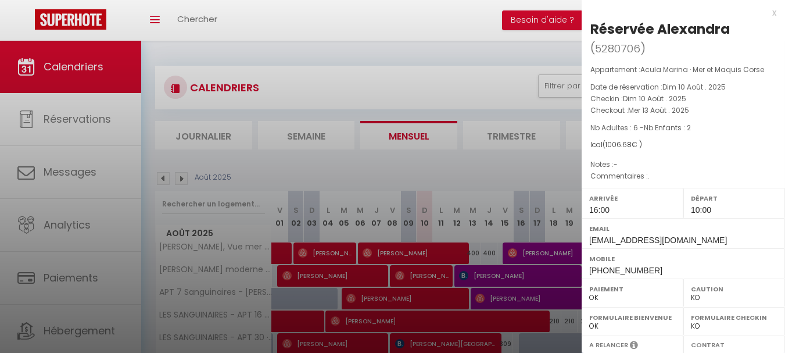
select select "KO"
select select "0"
select select "42170"
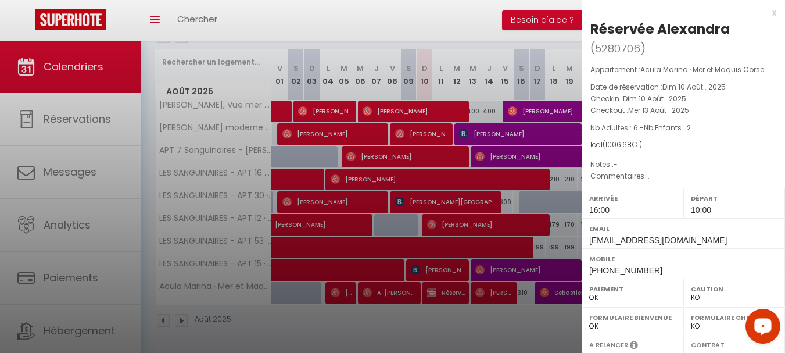
drag, startPoint x: 434, startPoint y: 318, endPoint x: 434, endPoint y: 283, distance: 34.9
click at [427, 319] on div at bounding box center [392, 176] width 785 height 353
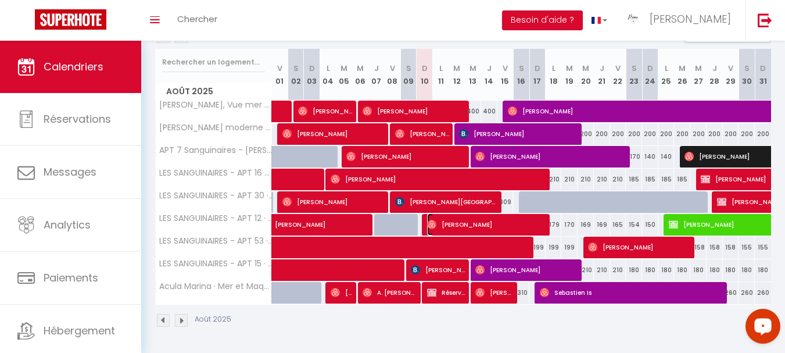
click at [430, 223] on img at bounding box center [431, 224] width 9 height 9
select select "OK"
select select "42168"
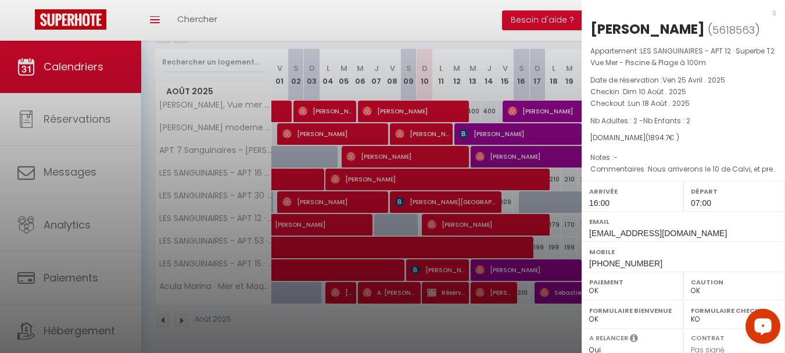
click at [75, 173] on div at bounding box center [392, 176] width 785 height 353
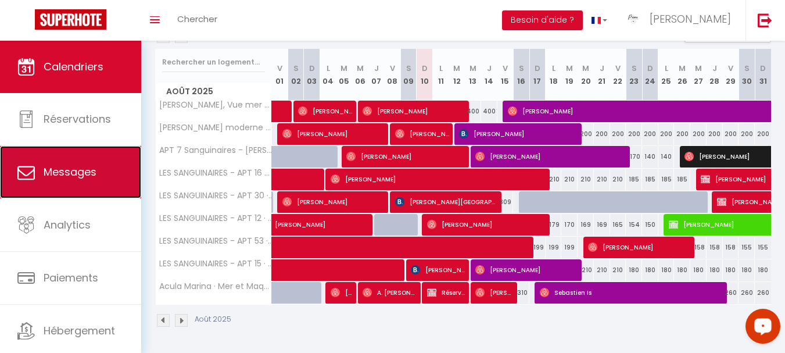
click at [72, 171] on span "Messages" at bounding box center [70, 171] width 53 height 15
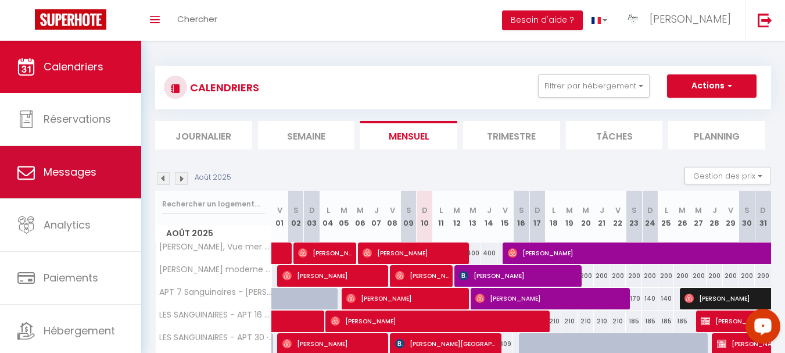
select select "message"
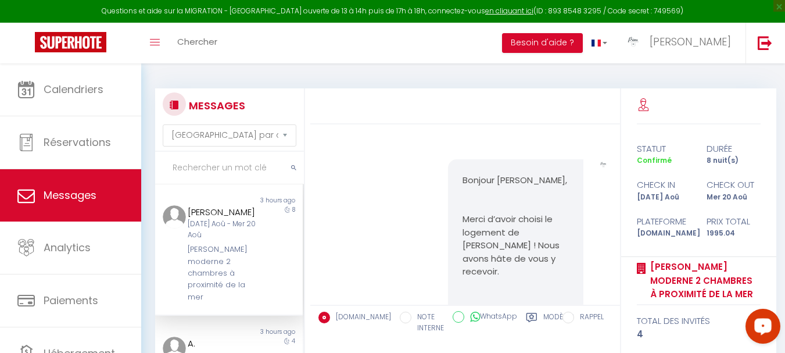
scroll to position [2510, 0]
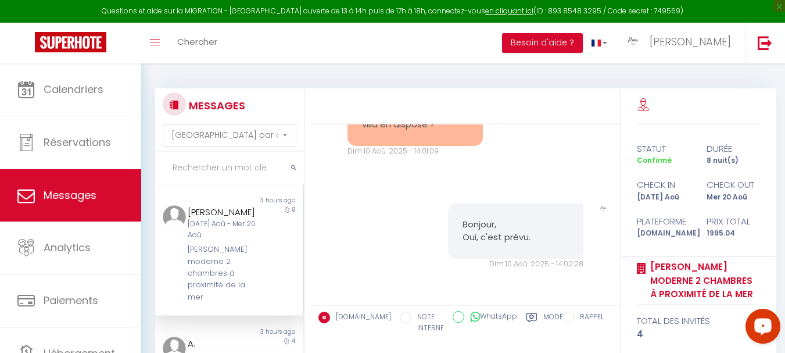
click at [223, 163] on input "text" at bounding box center [229, 168] width 149 height 33
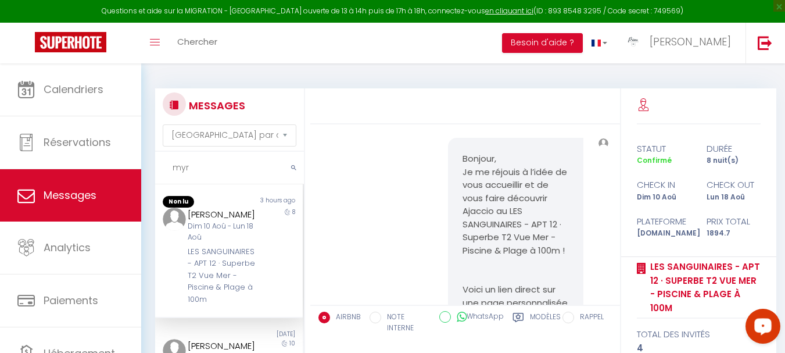
scroll to position [4382, 0]
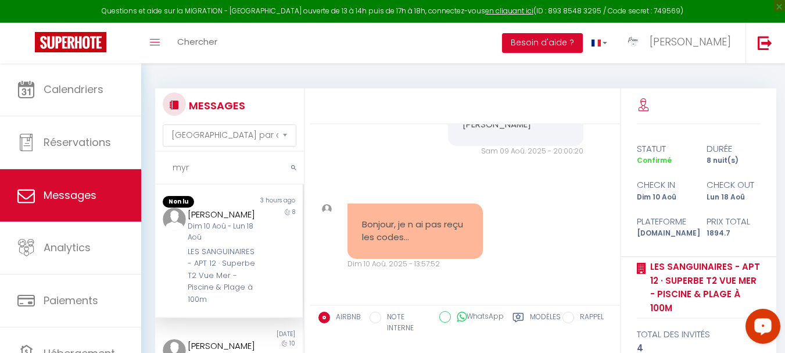
type input "myr"
click at [225, 221] on div "[PERSON_NAME]" at bounding box center [223, 214] width 71 height 14
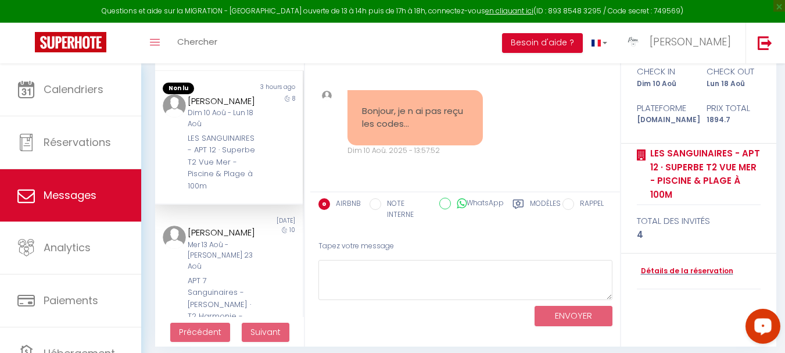
scroll to position [116, 0]
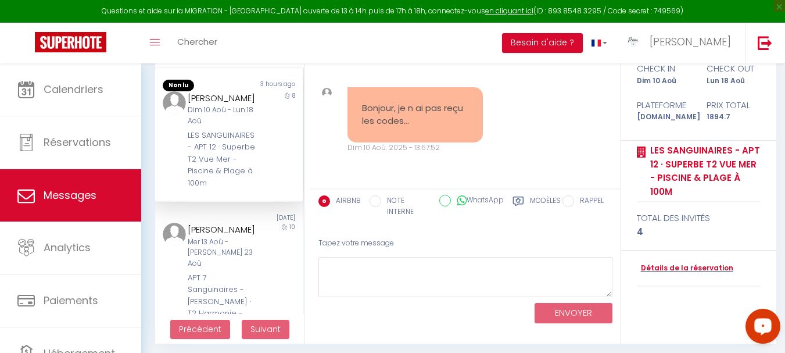
click at [548, 198] on label "Modèles" at bounding box center [545, 207] width 31 height 24
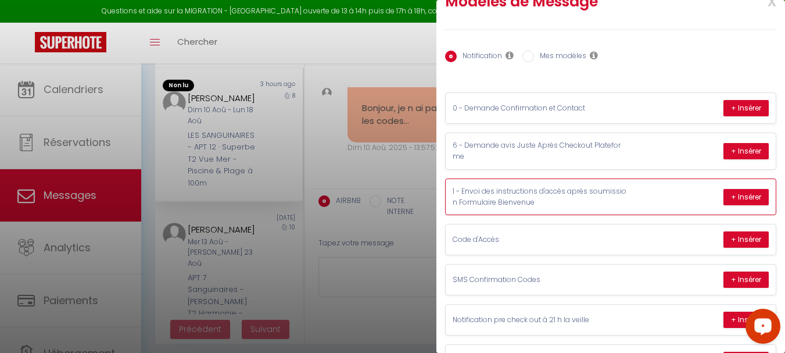
scroll to position [58, 0]
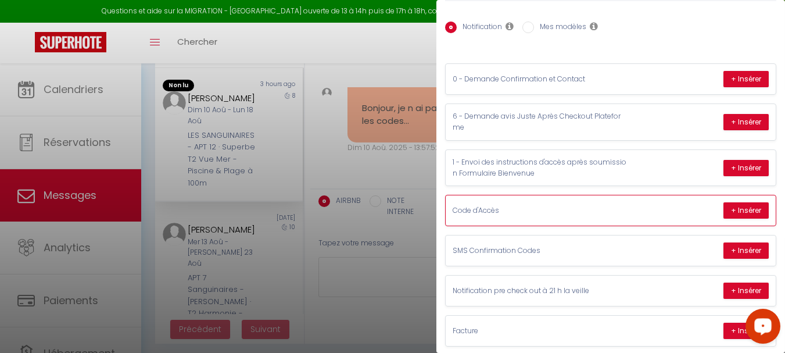
click at [499, 217] on div "Code d'Accès + Insérer" at bounding box center [611, 210] width 330 height 30
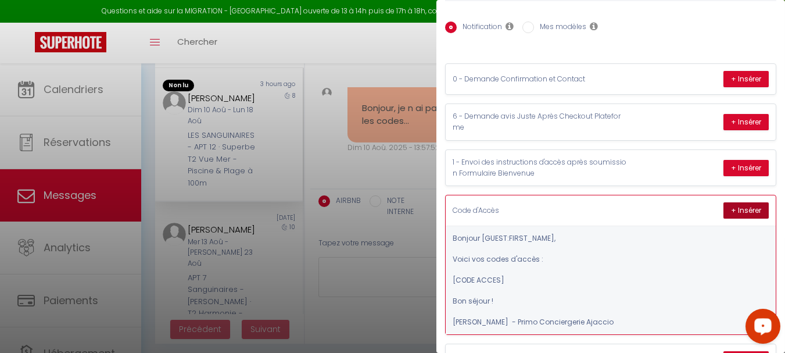
click at [724, 210] on button "+ Insérer" at bounding box center [746, 210] width 45 height 16
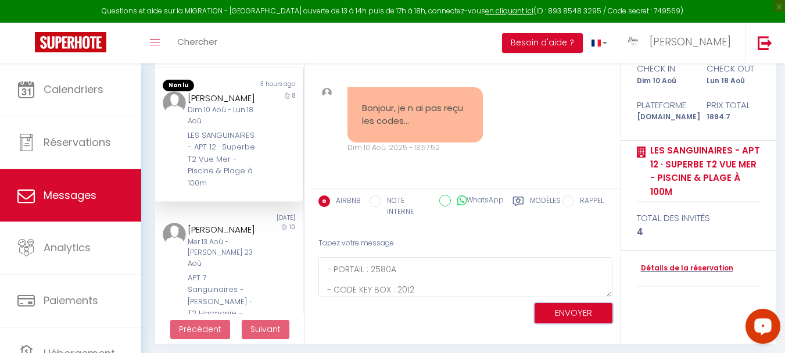
drag, startPoint x: 585, startPoint y: 307, endPoint x: 579, endPoint y: 309, distance: 6.1
click at [579, 309] on button "ENVOYER" at bounding box center [574, 313] width 78 height 20
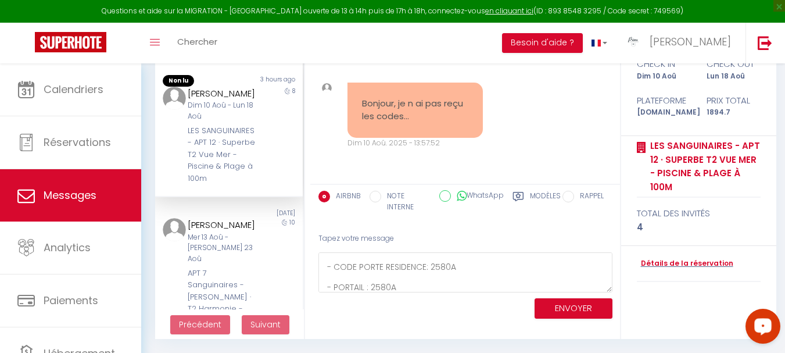
scroll to position [0, 0]
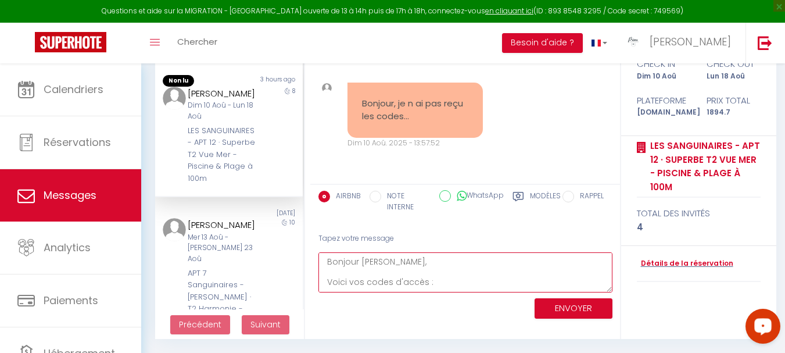
click at [462, 282] on textarea "Bonjour Myriam, Voici vos codes d'accès : - CODE PORTE RESIDENCE: 2580A - PORTA…" at bounding box center [466, 272] width 294 height 40
click at [579, 316] on button "ENVOYER" at bounding box center [574, 308] width 78 height 20
click at [483, 269] on textarea "Bonjour Myriam, Voici vos codes d'accès : - CODE PORTE RESIDENCE: 2580A - PORTA…" at bounding box center [466, 272] width 294 height 40
click at [496, 285] on textarea "Bonjour Myriam, Voici vos codes d'accès : - CODE PORTE RESIDENCE: 2580A - PORTA…" at bounding box center [466, 272] width 294 height 40
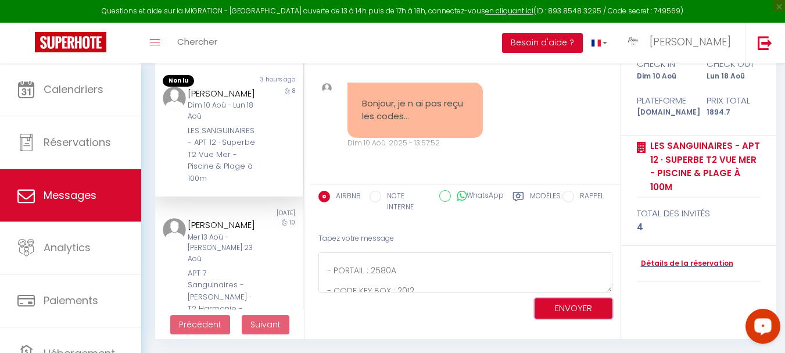
click at [564, 314] on button "ENVOYER" at bounding box center [574, 308] width 78 height 20
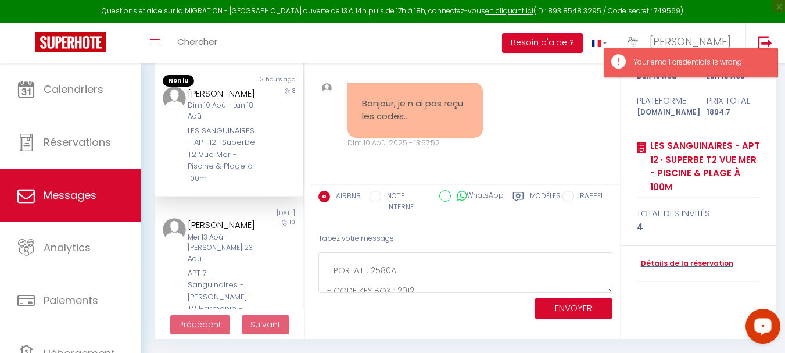
click at [567, 112] on div "Bonjour, je n ai pas reçu les codes… Dim 10 Aoû. 2025 - 13:57:52 Note Sms Bonjo…" at bounding box center [465, 115] width 302 height 113
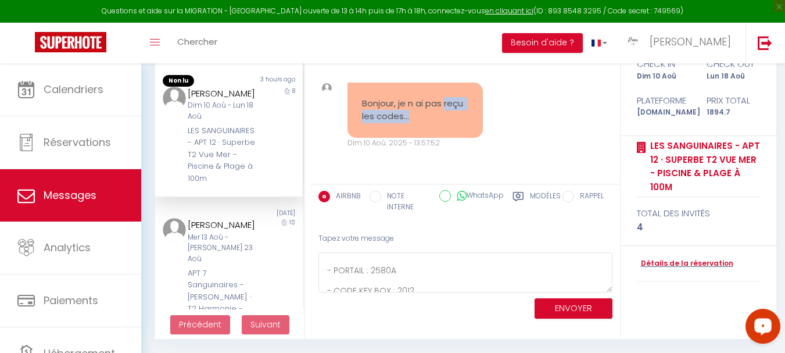
scroll to position [4382, 0]
click at [595, 309] on button "ENVOYER" at bounding box center [574, 308] width 78 height 20
click at [604, 306] on button "ENVOYER" at bounding box center [574, 308] width 78 height 20
click at [563, 304] on button "ENVOYER" at bounding box center [574, 308] width 78 height 20
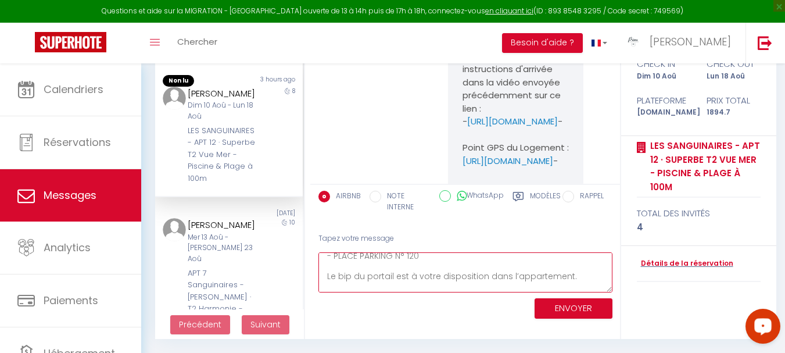
scroll to position [0, 0]
drag, startPoint x: 559, startPoint y: 278, endPoint x: 264, endPoint y: 209, distance: 302.8
click at [264, 209] on div "MESSAGES Trier par date de réservation Trier par date de message myr Non lu 3 h…" at bounding box center [463, 153] width 631 height 372
click at [466, 279] on textarea "Bonjour Myriam, Voici vos codes d'accès : - CODE PORTE RESIDENCE: 2580A - PORTA…" at bounding box center [466, 272] width 294 height 40
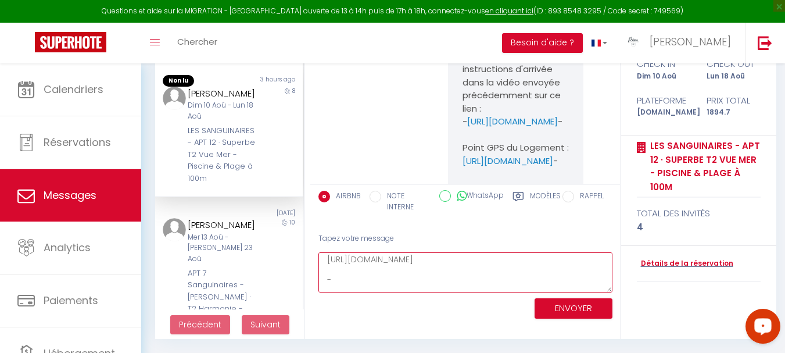
drag, startPoint x: 480, startPoint y: 281, endPoint x: 341, endPoint y: 256, distance: 141.2
click at [341, 256] on textarea "Bonjour Myriam, Voici vos codes d'accès : - CODE PORTE RESIDENCE: 2580A - PORTA…" at bounding box center [466, 272] width 294 height 40
click at [477, 269] on textarea "Bonjour Myriam, Voici vos codes d'accès : - CODE PORTE RESIDENCE: 2580A - PORTA…" at bounding box center [466, 272] width 294 height 40
click at [414, 264] on textarea "Bonjour Myriam, Voici vos codes d'accès : - CODE PORTE RESIDENCE: 2580A - PORTA…" at bounding box center [466, 272] width 294 height 40
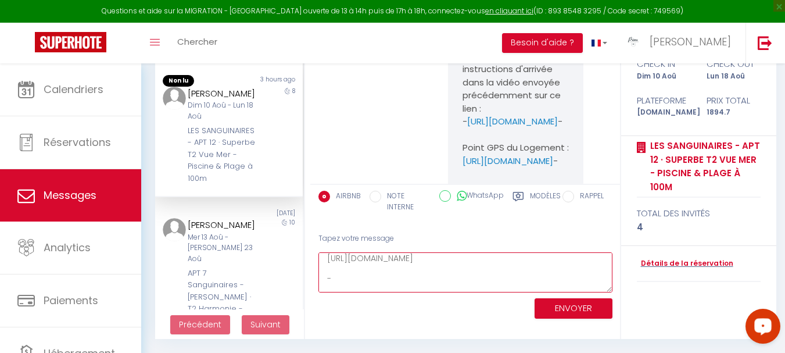
drag, startPoint x: 515, startPoint y: 278, endPoint x: 323, endPoint y: 262, distance: 192.5
click at [323, 262] on textarea "Bonjour Myriam, Voici vos codes d'accès : - CODE PORTE RESIDENCE: 2580A - PORTA…" at bounding box center [466, 272] width 294 height 40
click at [407, 284] on textarea "Bonjour Myriam, Voici vos codes d'accès : - CODE PORTE RESIDENCE: 2580A - PORTA…" at bounding box center [466, 272] width 294 height 40
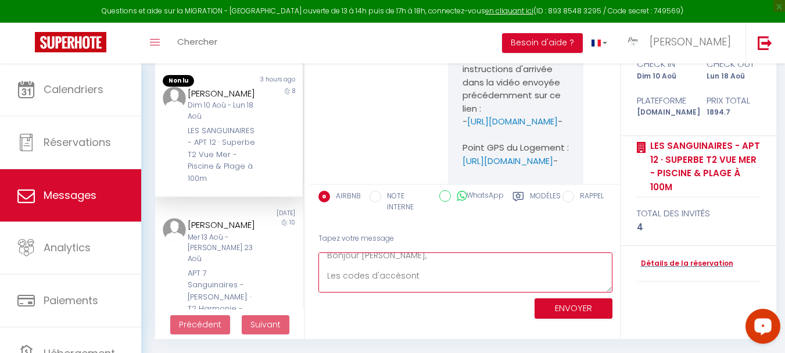
drag, startPoint x: 324, startPoint y: 280, endPoint x: 329, endPoint y: 262, distance: 19.2
click at [327, 262] on textarea "Bonjour Myriam, Les codes d'accèsont Bon séjour ! Céline - Primo Conciergerie A…" at bounding box center [466, 272] width 294 height 40
click at [325, 284] on textarea "Bonjour Myriam, Les codes d'accèsont Bon séjour ! Céline - Primo Conciergerie A…" at bounding box center [466, 272] width 294 height 40
click at [467, 284] on textarea "Bonjour Myriam, Après vérification, les codes d'accèsont Bon séjour ! Céline - …" at bounding box center [466, 272] width 294 height 40
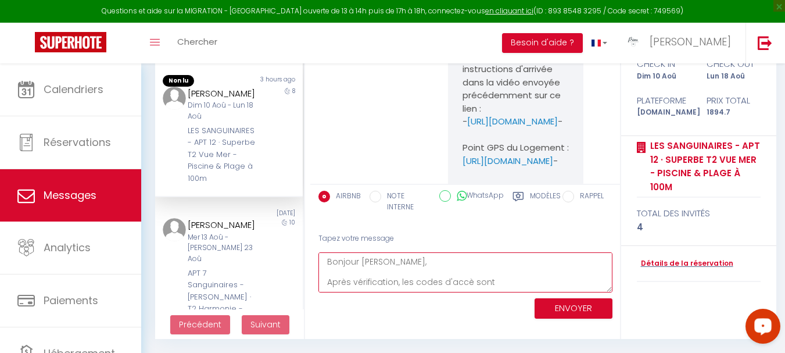
click at [497, 281] on textarea "Bonjour Myriam, Après vérification, les codes d'accè sont Bon séjour ! Céline -…" at bounding box center [466, 272] width 294 height 40
type textarea "Bonjour [PERSON_NAME], Après vérification, les codes d'accès vous ont bien été …"
click at [562, 307] on button "ENVOYER" at bounding box center [574, 308] width 78 height 20
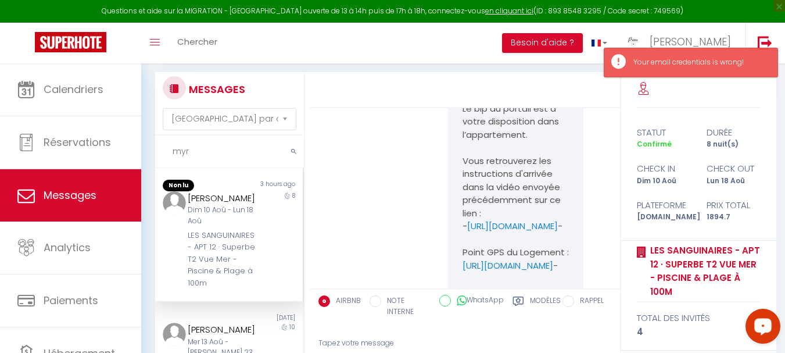
scroll to position [0, 0]
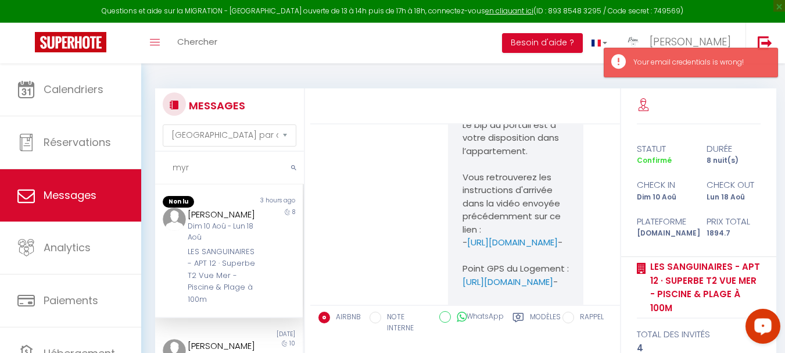
click at [232, 221] on div "[PERSON_NAME]" at bounding box center [223, 214] width 71 height 14
click at [217, 221] on div "[PERSON_NAME]" at bounding box center [223, 214] width 71 height 14
click at [188, 214] on div "[PERSON_NAME]" at bounding box center [223, 214] width 71 height 14
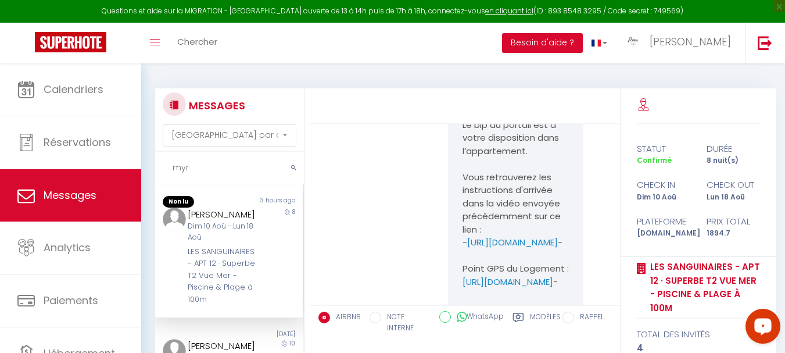
click at [195, 221] on div "[PERSON_NAME]" at bounding box center [223, 214] width 71 height 14
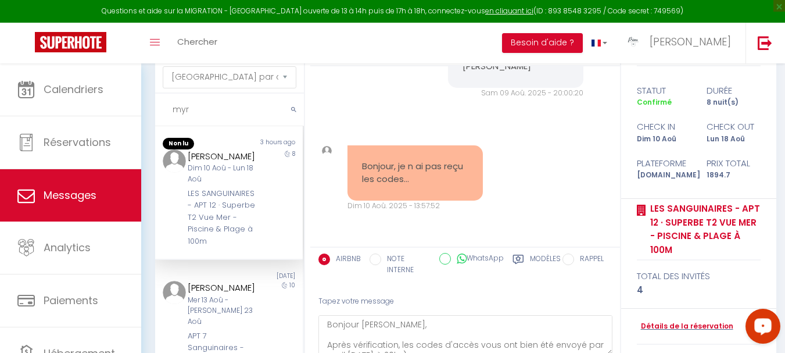
scroll to position [116, 0]
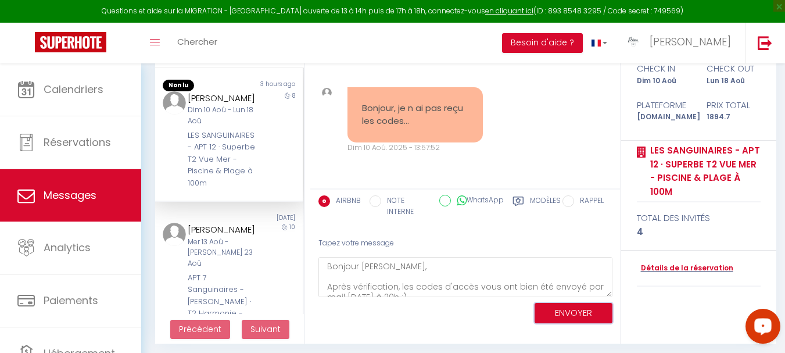
click at [565, 315] on button "ENVOYER" at bounding box center [574, 313] width 78 height 20
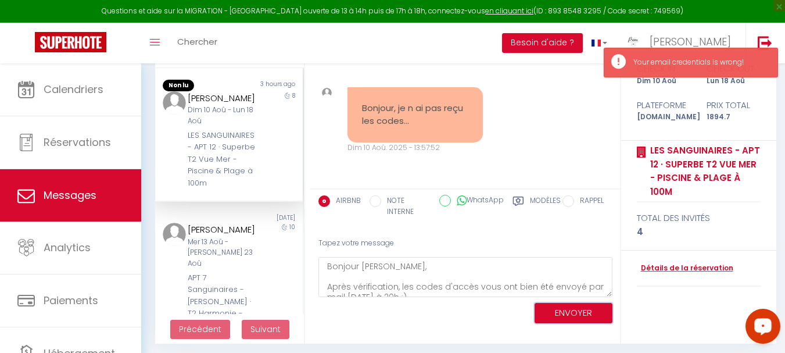
click at [563, 316] on button "ENVOYER" at bounding box center [574, 313] width 78 height 20
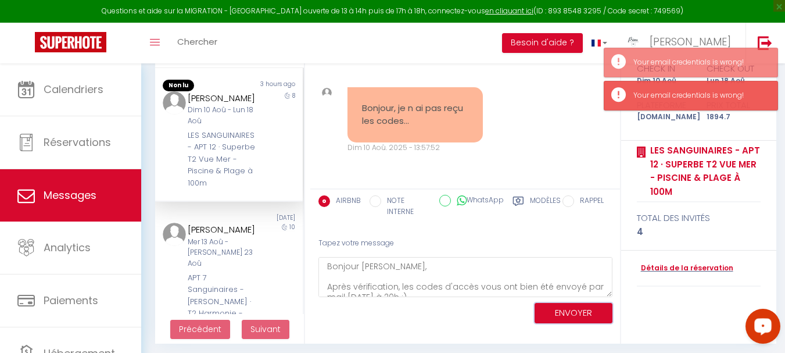
click at [563, 316] on button "ENVOYER" at bounding box center [574, 313] width 78 height 20
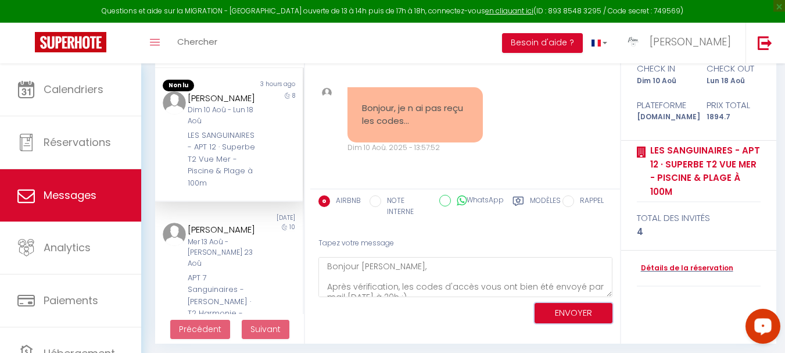
click at [558, 314] on button "ENVOYER" at bounding box center [574, 313] width 78 height 20
click at [558, 314] on div "Booking confirmed · 4 guests, Aug 10 – 18 Ven 25 Avr. 2025 - 22:41:58 Note Sms …" at bounding box center [547, 158] width 474 height 372
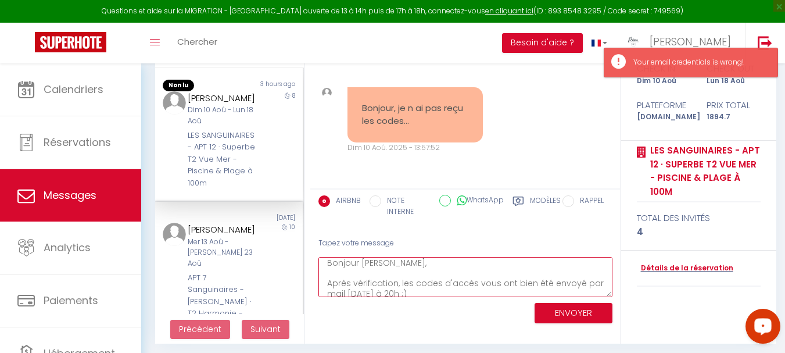
scroll to position [0, 0]
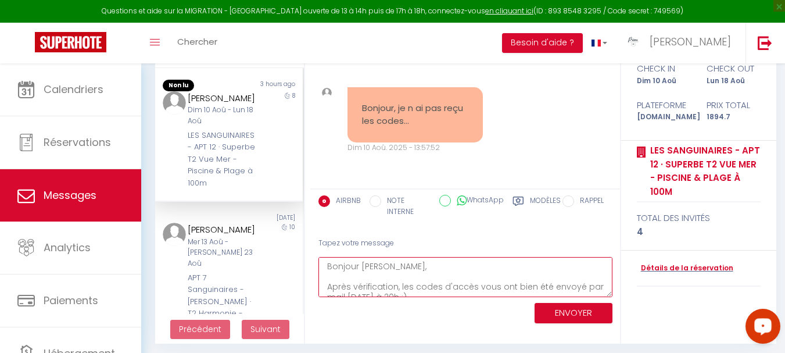
drag, startPoint x: 481, startPoint y: 288, endPoint x: 326, endPoint y: 269, distance: 155.8
click at [326, 269] on textarea "Bonjour [PERSON_NAME], Après vérification, les codes d'accès vous ont bien été …" at bounding box center [466, 277] width 294 height 40
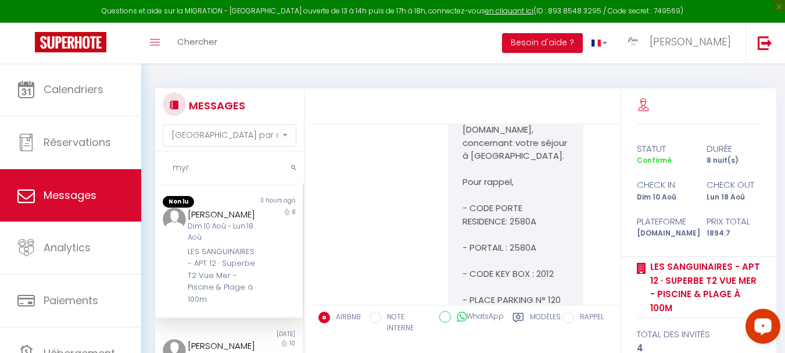
scroll to position [3742, 0]
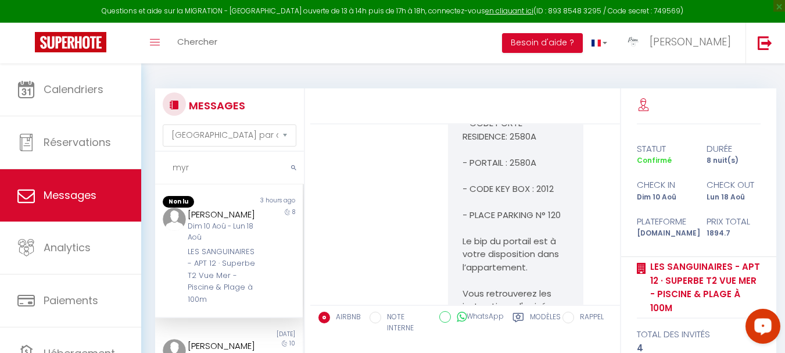
drag, startPoint x: 461, startPoint y: 146, endPoint x: 525, endPoint y: 171, distance: 68.4
click at [527, 170] on pre "Bonjour Myriam, nous vous avons envoyé les instructions d'arrivée sur votre mes…" at bounding box center [516, 215] width 106 height 458
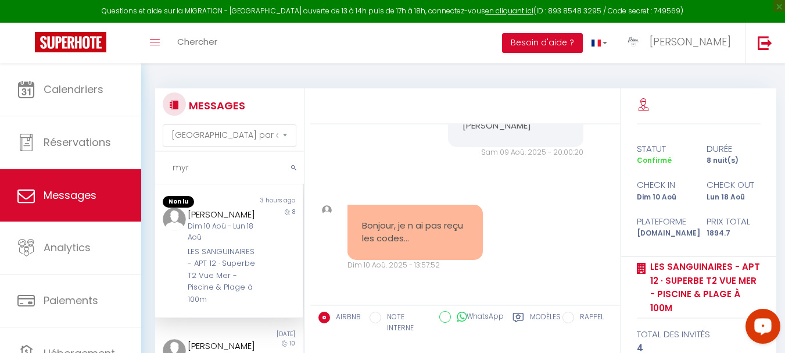
scroll to position [4159, 0]
drag, startPoint x: 458, startPoint y: 148, endPoint x: 552, endPoint y: 260, distance: 145.6
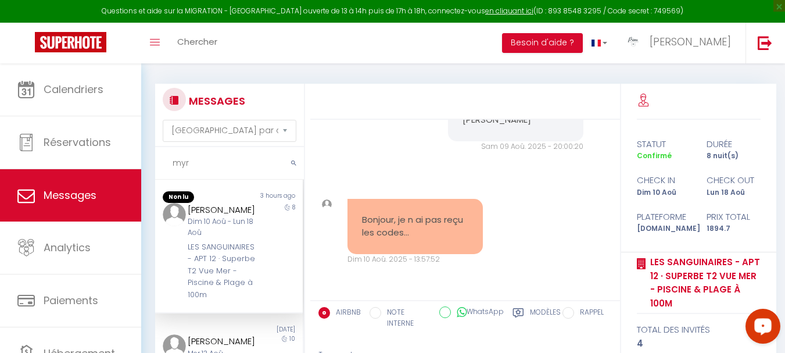
scroll to position [4207, 0]
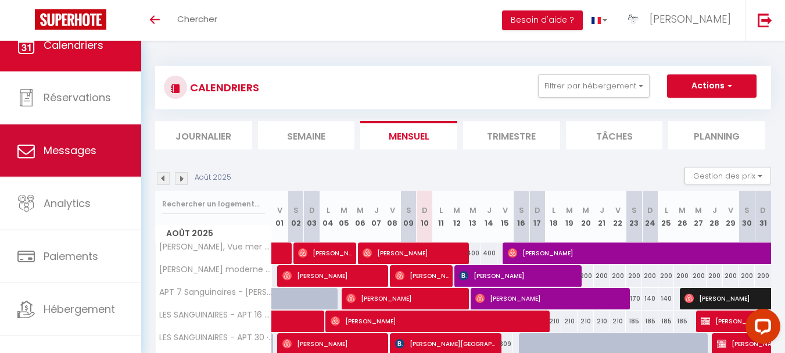
click at [82, 136] on link "Messages" at bounding box center [70, 150] width 141 height 52
select select "message"
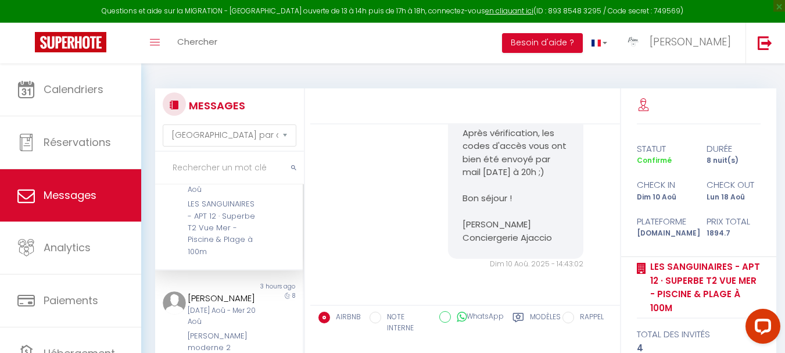
scroll to position [58, 0]
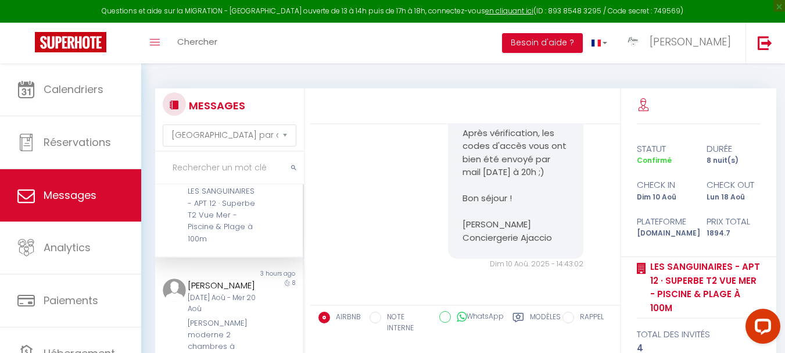
click at [224, 208] on div "LES SANGUINAIRES - APT 12 · Superbe T2 Vue Mer - Piscine & Plage à 100m" at bounding box center [223, 214] width 71 height 59
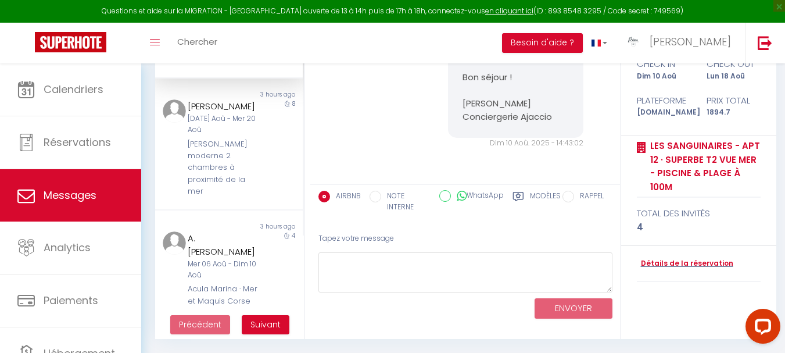
scroll to position [4321, 0]
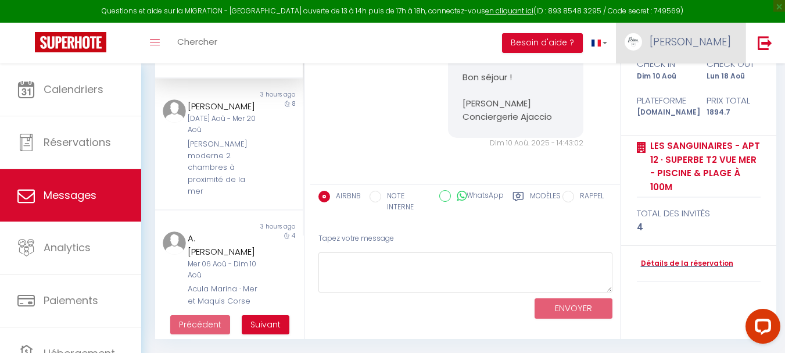
click at [642, 37] on img at bounding box center [633, 41] width 17 height 17
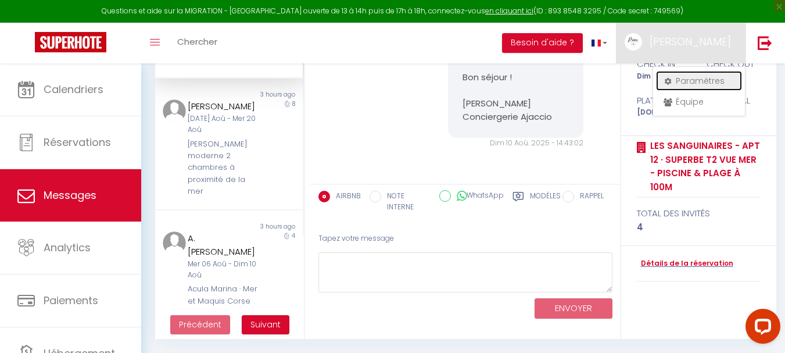
click at [665, 77] on link "Paramètres" at bounding box center [699, 81] width 86 height 20
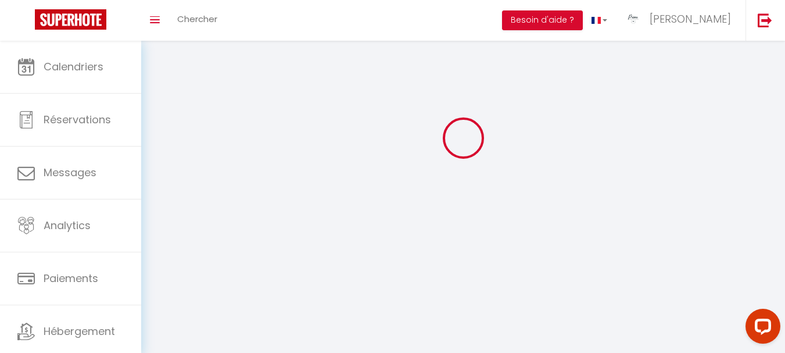
type input "[PERSON_NAME]"
type input "PRIMO CONCIERGERIE AJACCIO"
type input "[PHONE_NUMBER]"
type input "51 Santa Frauletto"
type input "Figari"
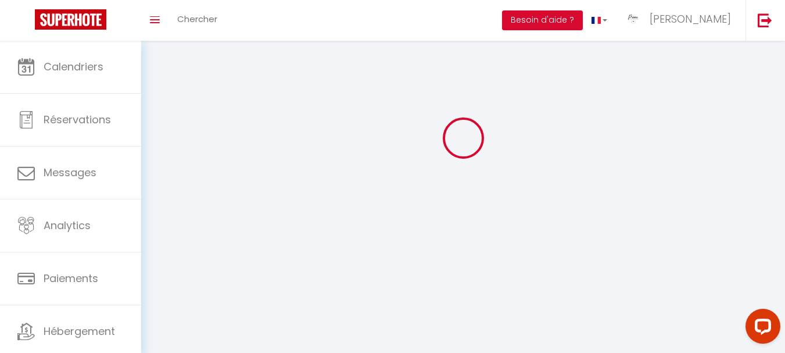
type input "20114"
type input "tiuTfCjkGEHeDseuI1EkA11Rw"
type input "i7QiAq4f0Om2AyVPp87yE7yCy"
type input "[URL][DOMAIN_NAME]"
select select "28"
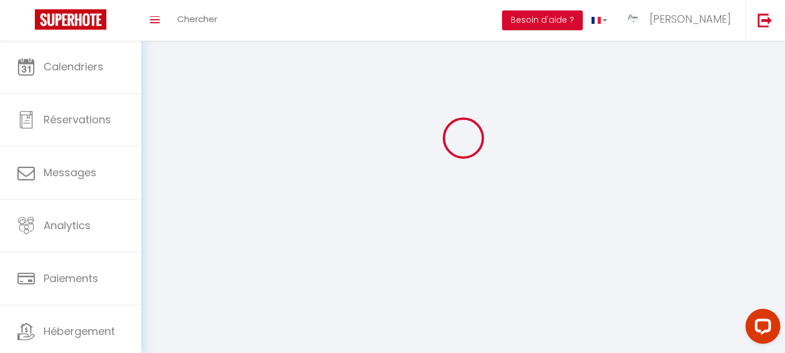
select select "fr"
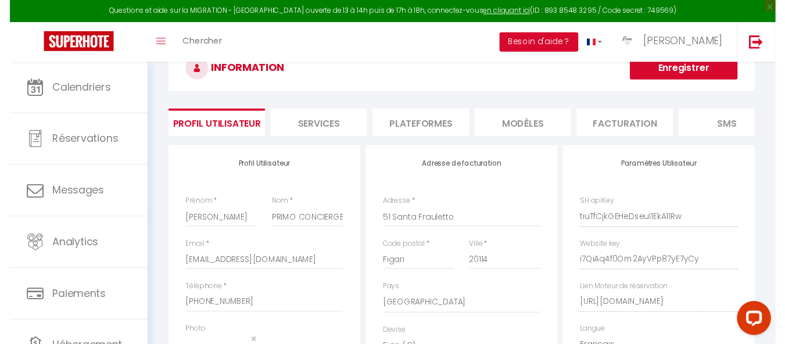
scroll to position [722, 0]
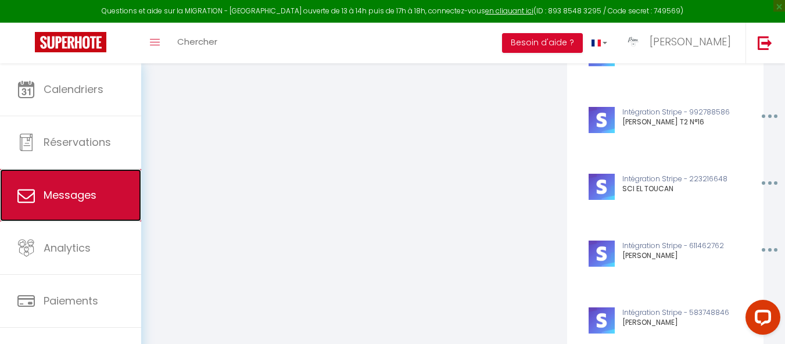
click at [74, 192] on span "Messages" at bounding box center [70, 195] width 53 height 15
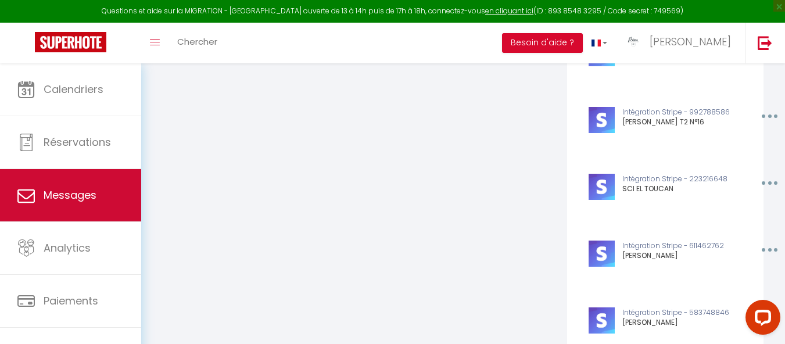
select select "message"
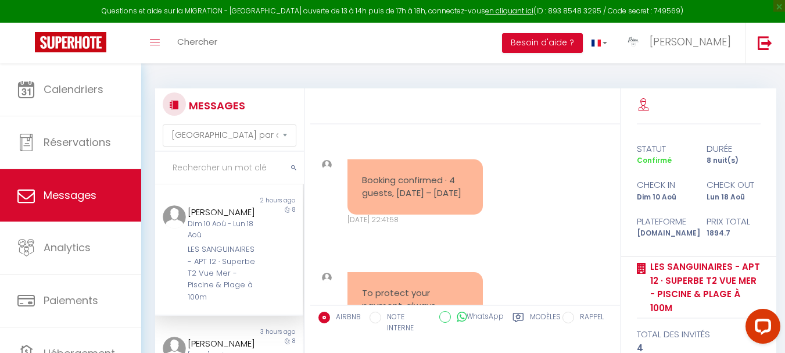
scroll to position [4613, 0]
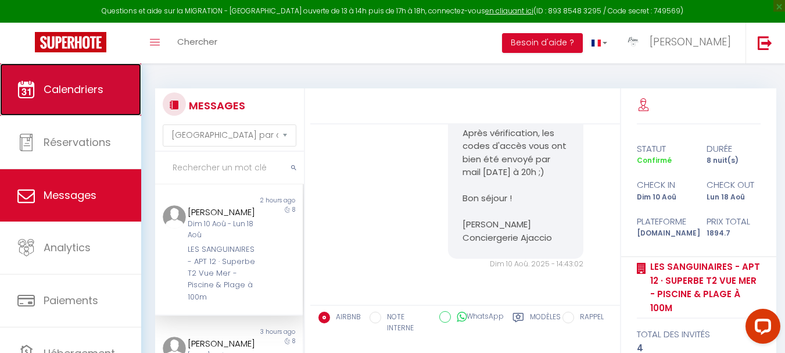
click at [70, 104] on link "Calendriers" at bounding box center [70, 89] width 141 height 52
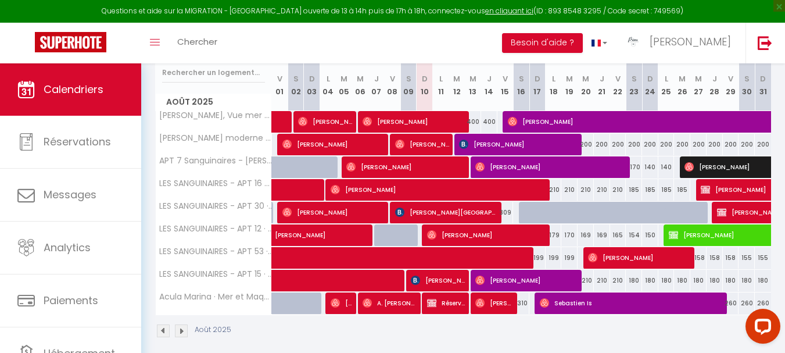
scroll to position [164, 0]
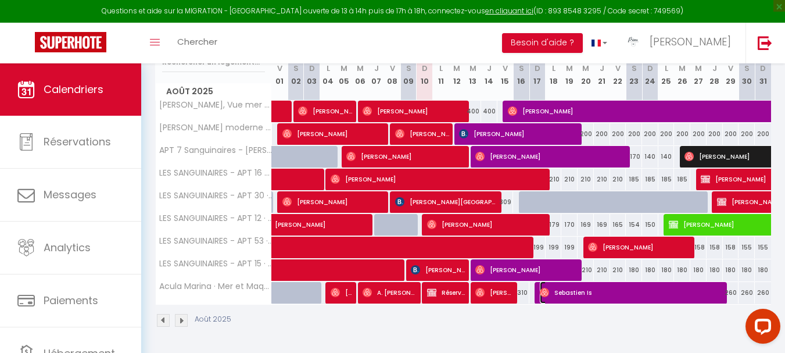
click at [541, 295] on img at bounding box center [544, 292] width 9 height 9
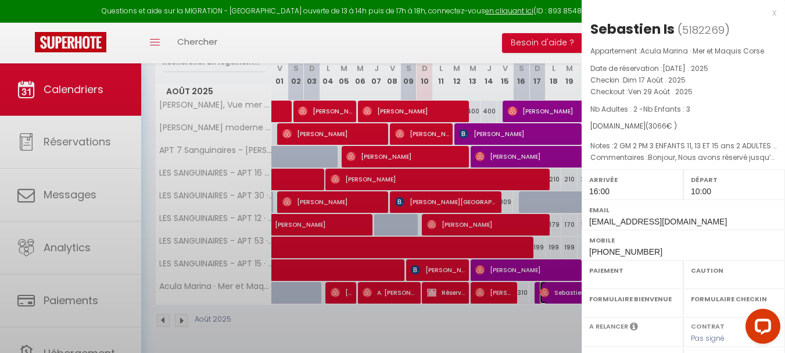
select select "OK"
select select "1"
select select "0"
select select "1"
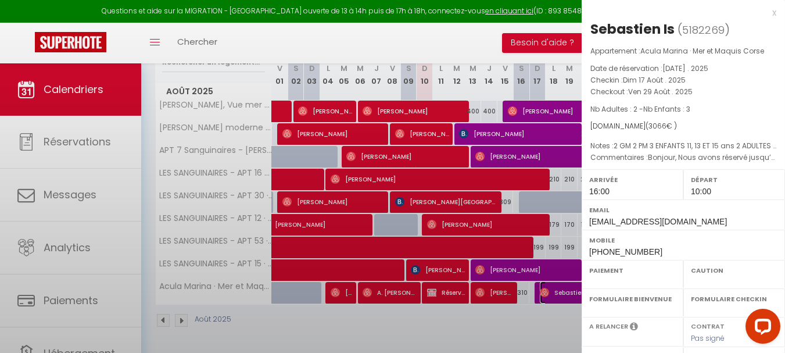
select select
select select "42168"
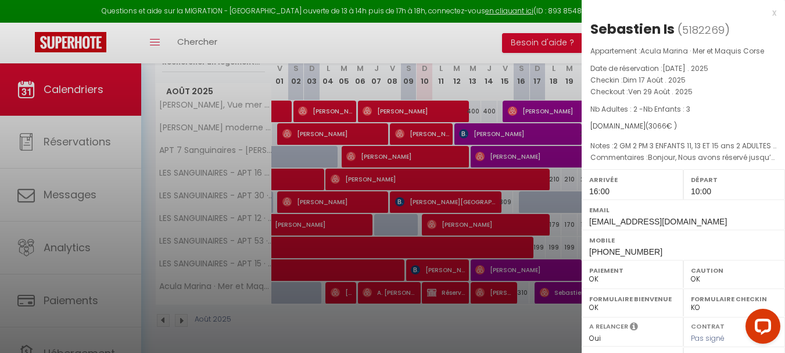
click at [532, 314] on div at bounding box center [392, 176] width 785 height 353
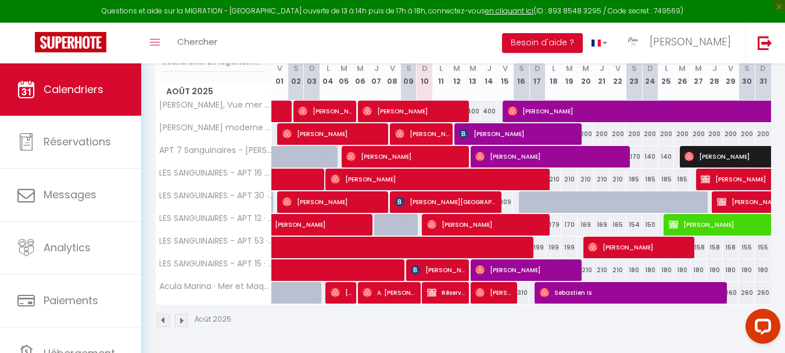
click at [183, 324] on img at bounding box center [181, 320] width 13 height 13
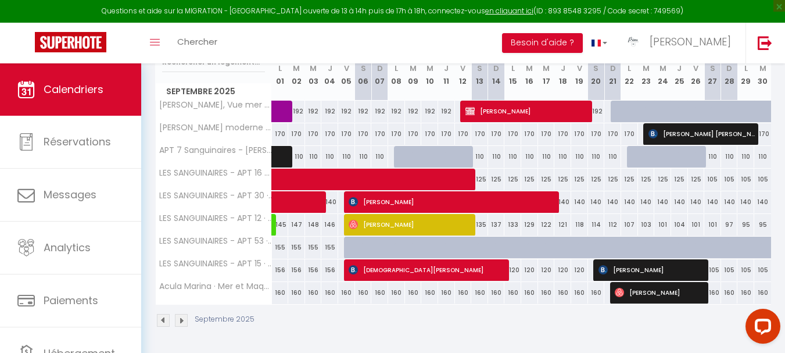
click at [179, 317] on img at bounding box center [181, 320] width 13 height 13
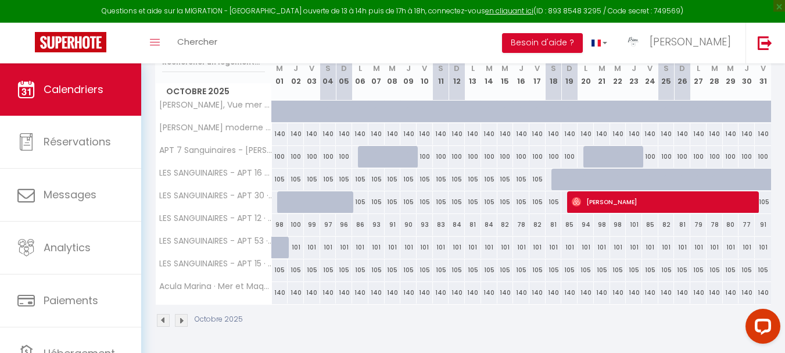
click at [177, 319] on img at bounding box center [181, 320] width 13 height 13
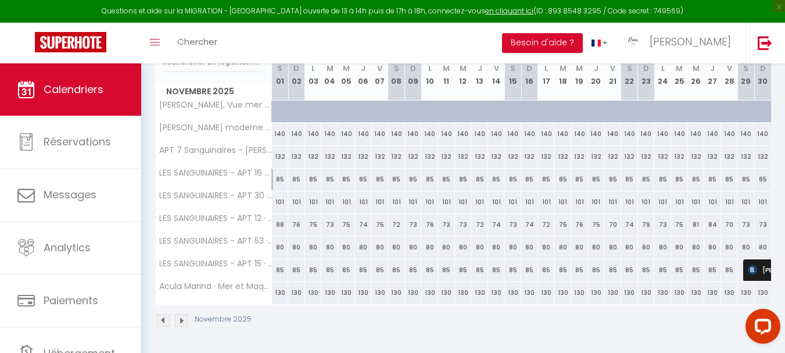
click at [161, 323] on img at bounding box center [163, 320] width 13 height 13
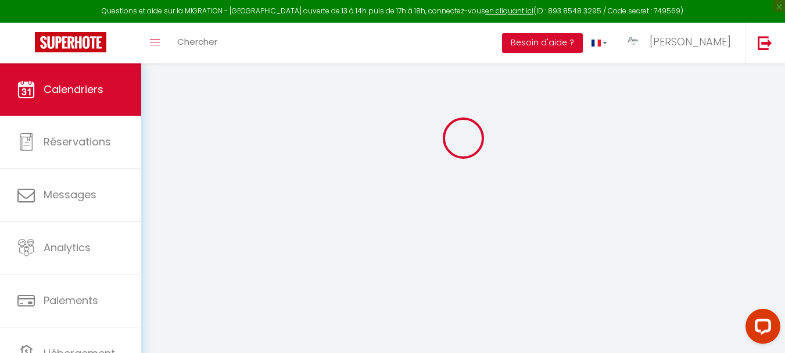
scroll to position [63, 0]
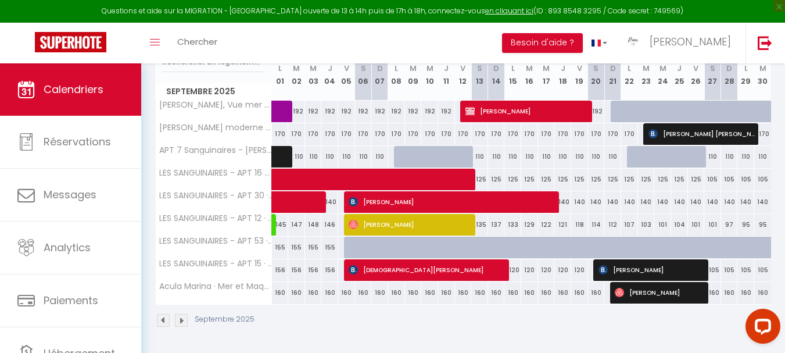
click at [161, 323] on img at bounding box center [163, 320] width 13 height 13
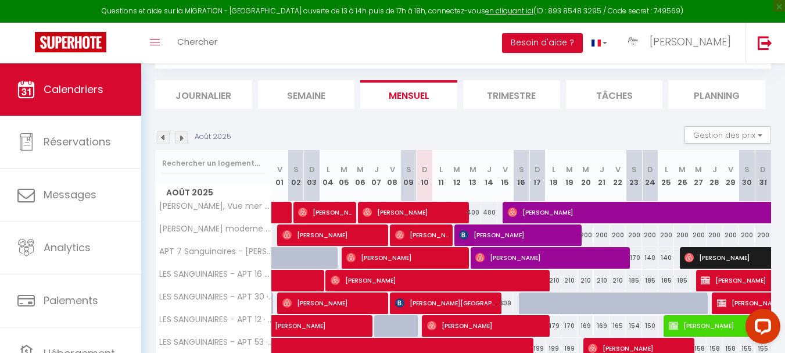
scroll to position [164, 0]
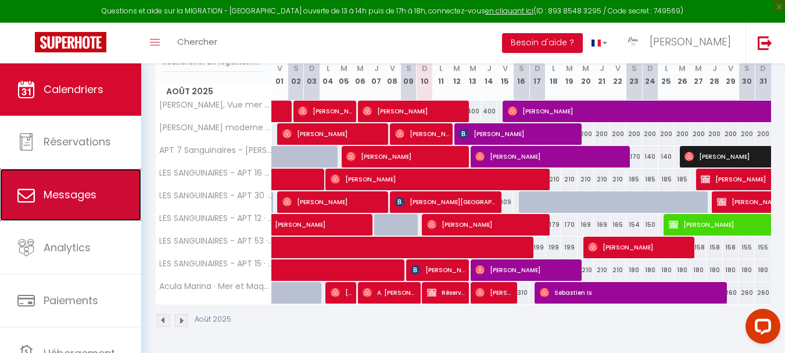
click at [94, 210] on link "Messages" at bounding box center [70, 195] width 141 height 52
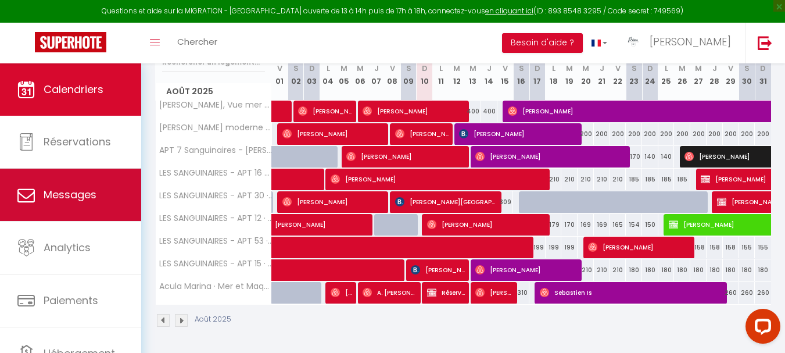
select select "message"
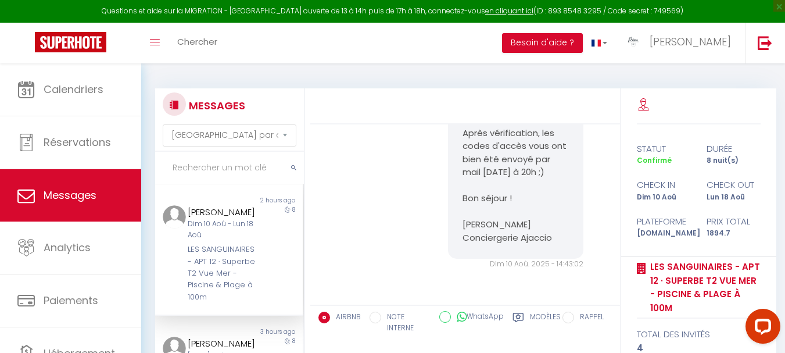
click at [371, 271] on div "Bonjour [PERSON_NAME], Après vérification, les codes d'accès vous ont bien été …" at bounding box center [465, 178] width 302 height 230
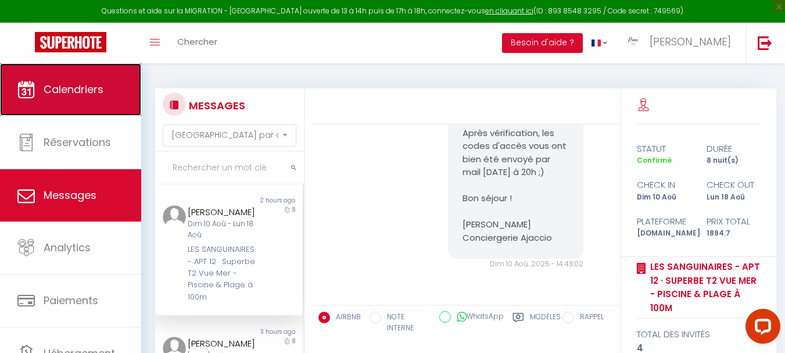
click at [97, 98] on link "Calendriers" at bounding box center [70, 89] width 141 height 52
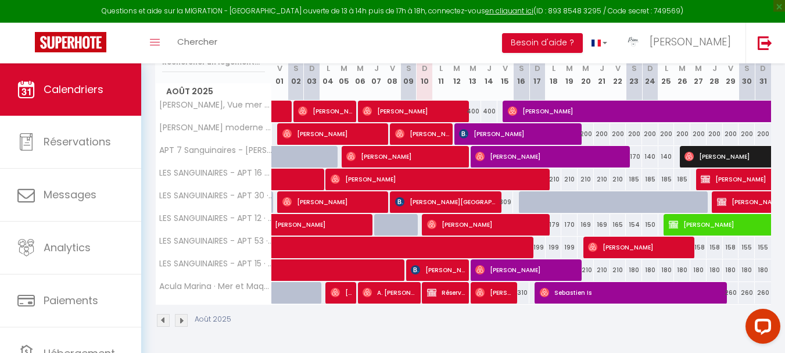
scroll to position [106, 0]
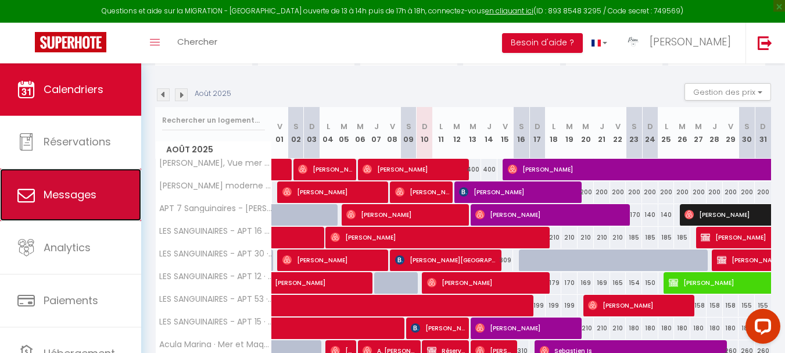
click at [94, 203] on link "Messages" at bounding box center [70, 195] width 141 height 52
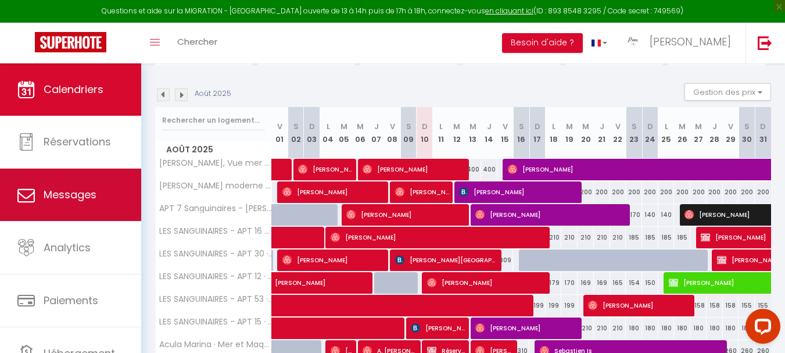
select select "message"
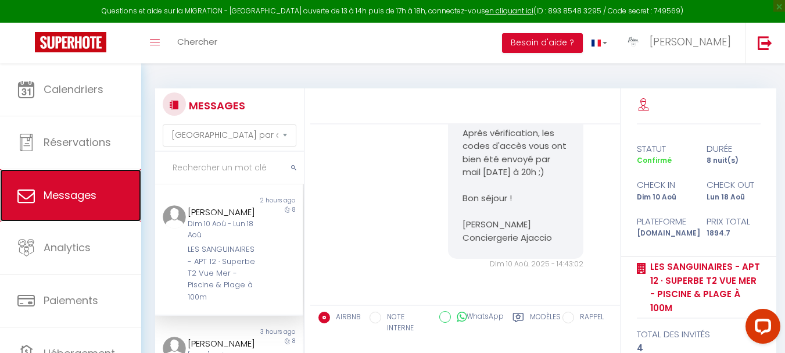
click at [96, 201] on link "Messages" at bounding box center [70, 195] width 141 height 52
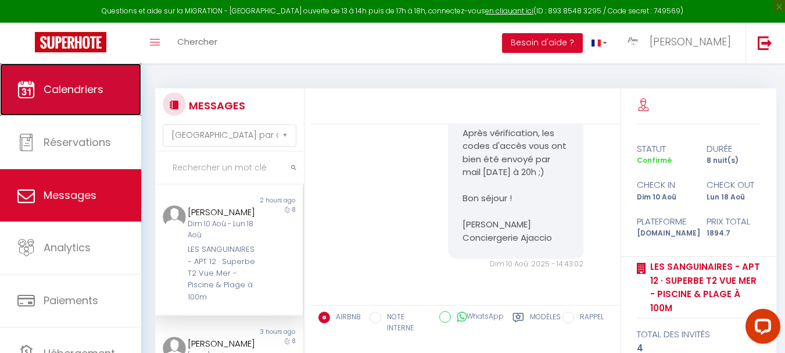
click at [55, 84] on span "Calendriers" at bounding box center [74, 89] width 60 height 15
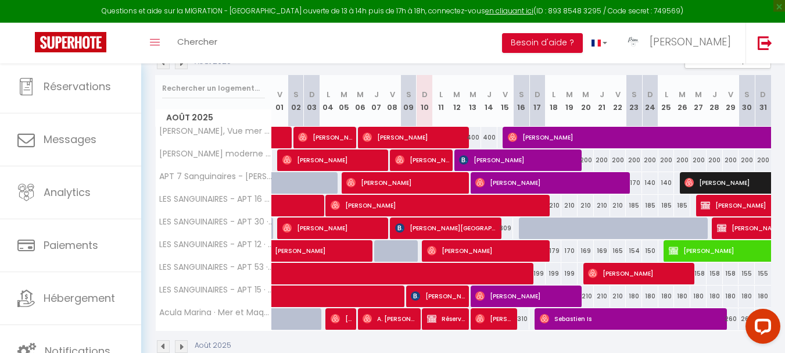
scroll to position [164, 0]
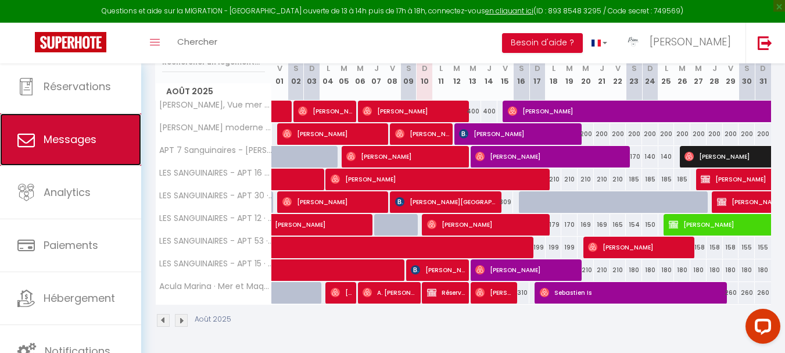
click at [52, 131] on link "Messages" at bounding box center [70, 139] width 141 height 52
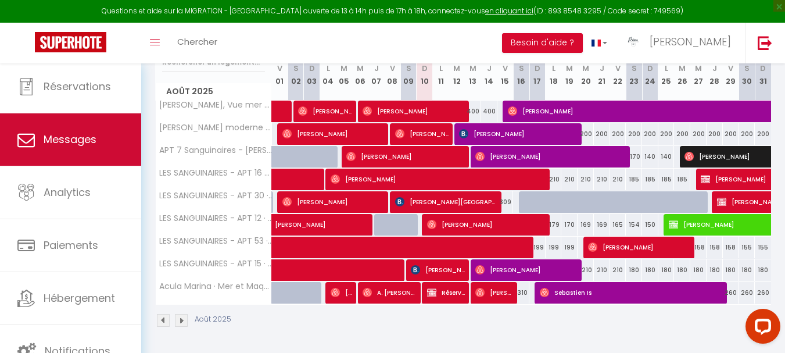
select select "message"
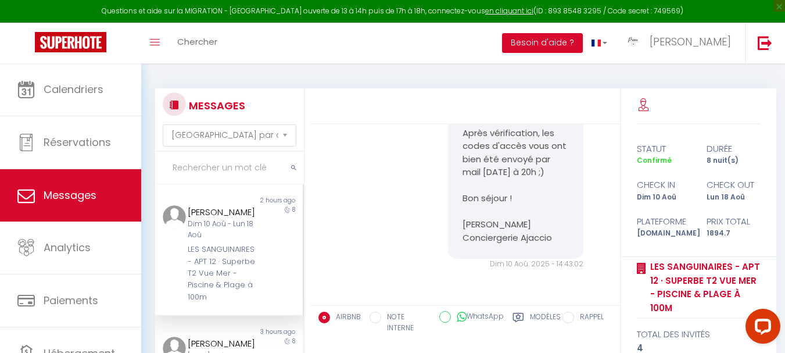
click at [220, 167] on input "text" at bounding box center [229, 168] width 149 height 33
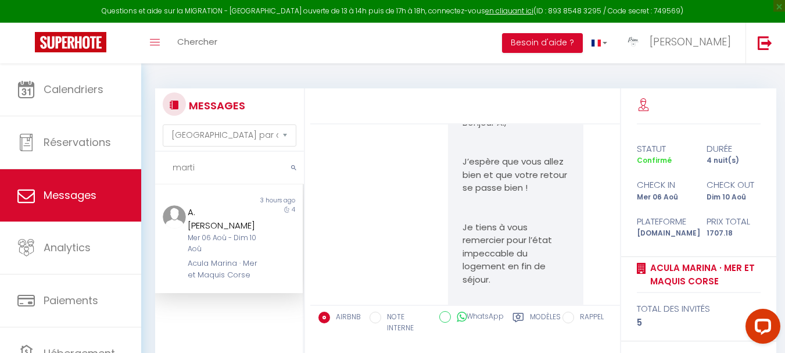
scroll to position [8447, 0]
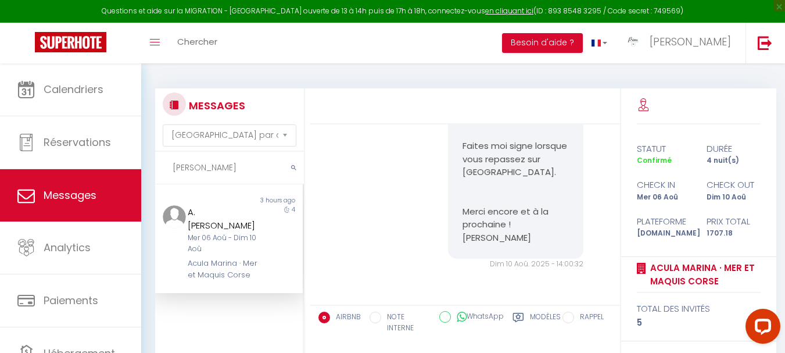
type input "[PERSON_NAME]"
click at [189, 232] on div "Mer 06 Aoû - Dim 10 Aoû" at bounding box center [223, 243] width 71 height 22
click at [227, 232] on div "Mer 06 Aoû - Dim 10 Aoû" at bounding box center [223, 243] width 71 height 22
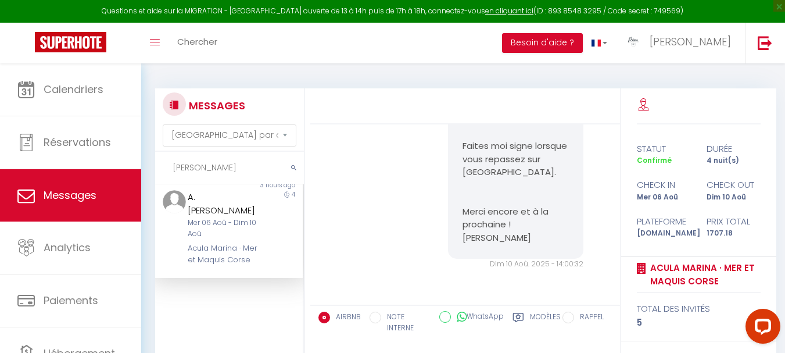
scroll to position [0, 0]
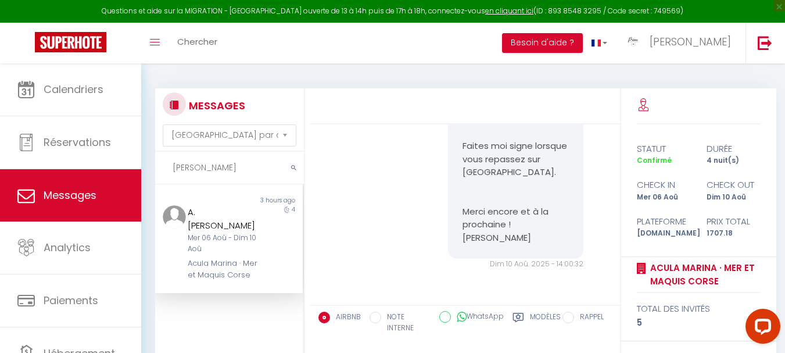
click at [216, 232] on div "Mer 06 Aoû - Dim 10 Aoû" at bounding box center [223, 243] width 71 height 22
click at [188, 213] on div "A. [PERSON_NAME]" at bounding box center [223, 218] width 71 height 27
click at [162, 222] on div at bounding box center [167, 243] width 24 height 76
click at [184, 214] on div "A. [PERSON_NAME] Mer 06 Aoû - Dim 10 Aoû Acula Marina · Mer et Maquis [GEOGRAPH…" at bounding box center [223, 243] width 86 height 76
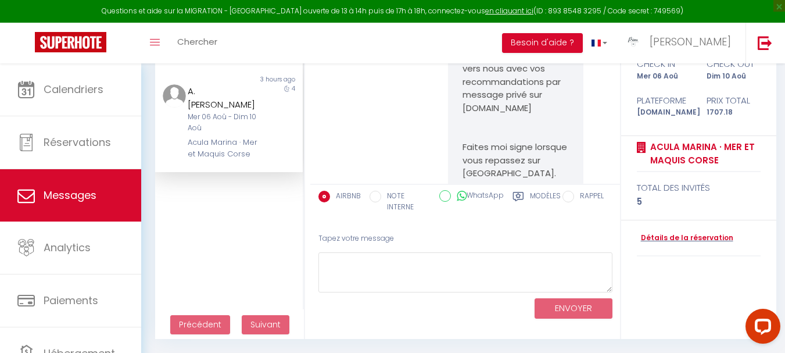
scroll to position [7691, 0]
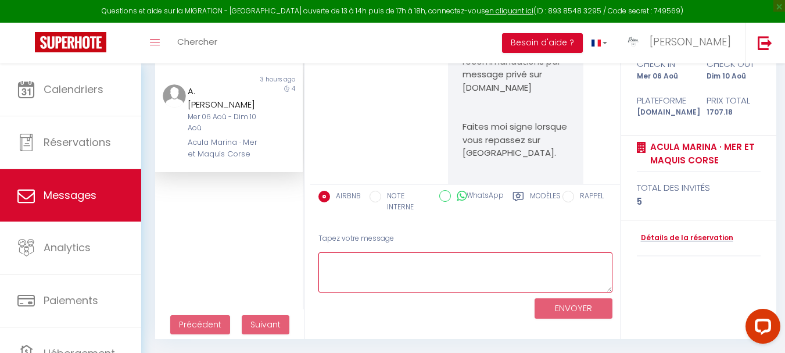
click at [416, 262] on textarea at bounding box center [466, 272] width 294 height 40
type textarea "m"
type textarea "M"
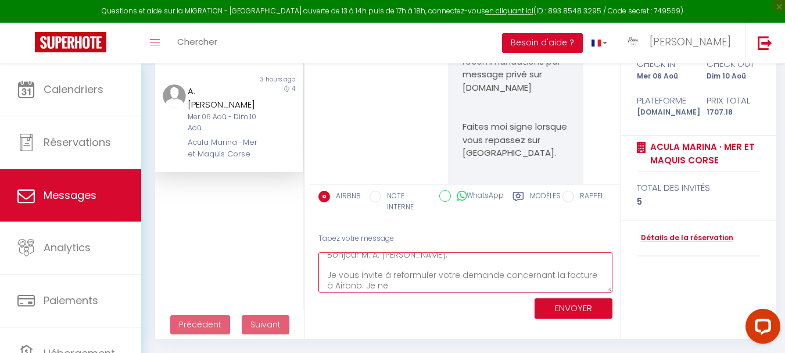
scroll to position [10, 0]
drag, startPoint x: 333, startPoint y: 284, endPoint x: 327, endPoint y: 285, distance: 5.9
click at [327, 285] on textarea "Bonjour M. A. [PERSON_NAME], Je vous invite à reformuler votre demande concerna…" at bounding box center [466, 272] width 294 height 40
drag, startPoint x: 342, startPoint y: 283, endPoint x: 352, endPoint y: 281, distance: 10.2
click at [345, 282] on textarea "Bonjour M. A. [PERSON_NAME], Je vous invite à reformuler votre demande concerna…" at bounding box center [466, 272] width 294 height 40
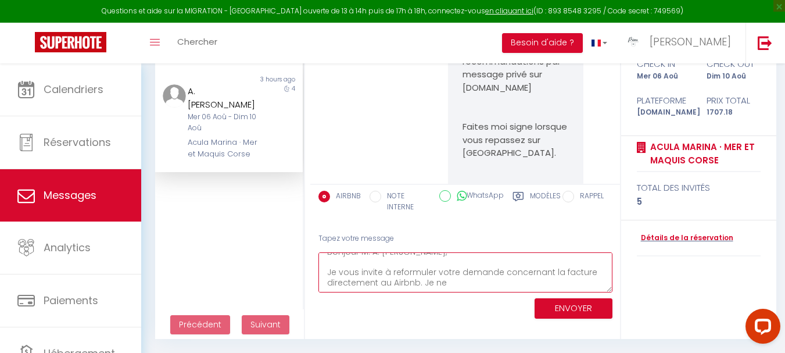
click at [393, 285] on textarea "Bonjour M. A. [PERSON_NAME], Je vous invite à reformuler votre demande concerna…" at bounding box center [466, 272] width 294 height 40
click at [430, 283] on textarea "Bonjour M. A. [PERSON_NAME], Je vous invite à reformuler votre demande concerna…" at bounding box center [466, 272] width 294 height 40
click at [455, 284] on textarea "Bonjour M. A. [PERSON_NAME], Je vous invite à reformuler votre demande concerna…" at bounding box center [466, 272] width 294 height 40
click at [390, 279] on textarea "Bonjour M. A. [PERSON_NAME], Je vous invite à reformuler votre demande concerna…" at bounding box center [466, 272] width 294 height 40
click at [484, 284] on textarea "Bonjour M. A. [PERSON_NAME], Je vous invite à reformuler votre demande concerna…" at bounding box center [466, 272] width 294 height 40
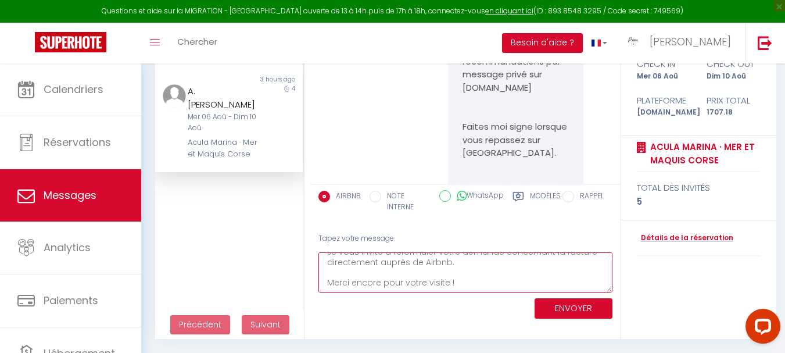
scroll to position [48, 0]
click at [379, 284] on textarea "Bonjour M. A. [PERSON_NAME], Je vous invite à reformuler votre demande concerna…" at bounding box center [466, 272] width 294 height 40
click at [438, 288] on textarea "Bonjour M. A. [PERSON_NAME], Je vous invite à reformuler votre demande concerna…" at bounding box center [466, 272] width 294 height 40
type textarea "Bonjour M. A. [PERSON_NAME], Je vous invite à reformuler votre demande concerna…"
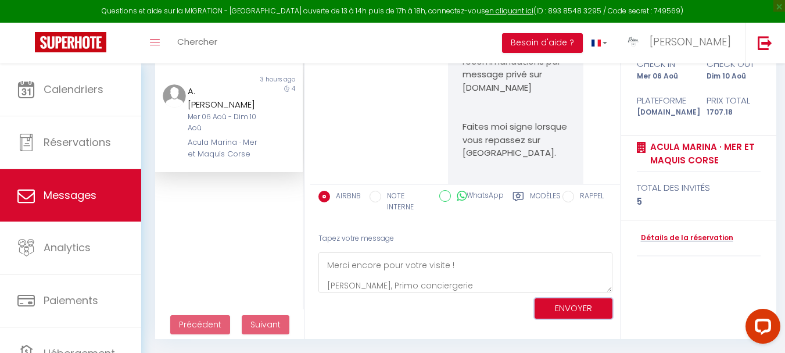
click at [558, 314] on button "ENVOYER" at bounding box center [574, 308] width 78 height 20
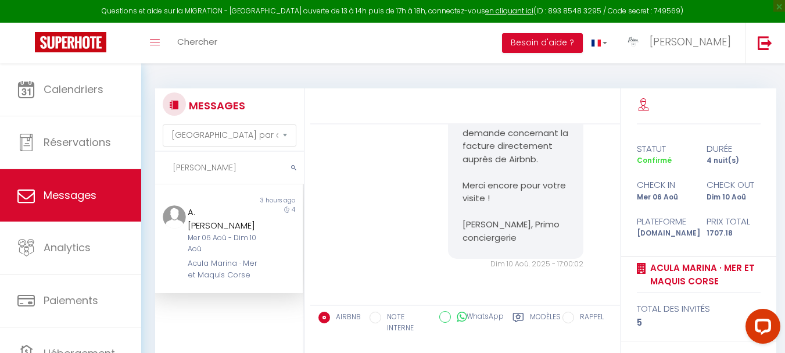
scroll to position [8703, 0]
click at [405, 262] on div "Bonjour M. A. [PERSON_NAME], Je vous invite à reformuler votre demande concerna…" at bounding box center [465, 158] width 302 height 270
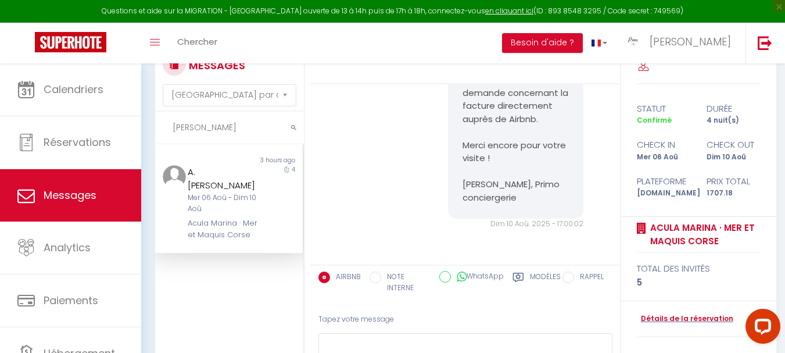
scroll to position [58, 0]
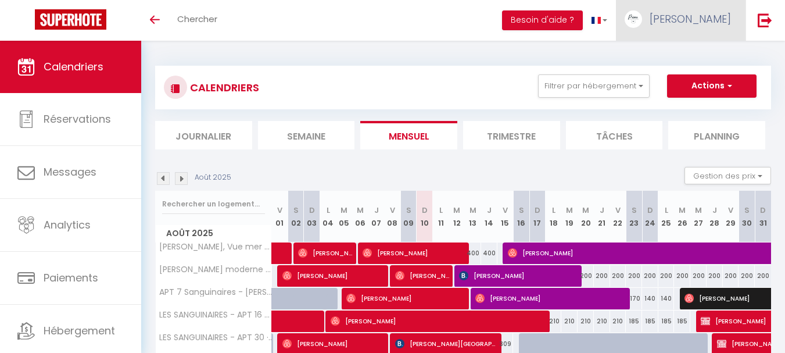
click at [702, 24] on span "[PERSON_NAME]" at bounding box center [690, 19] width 81 height 15
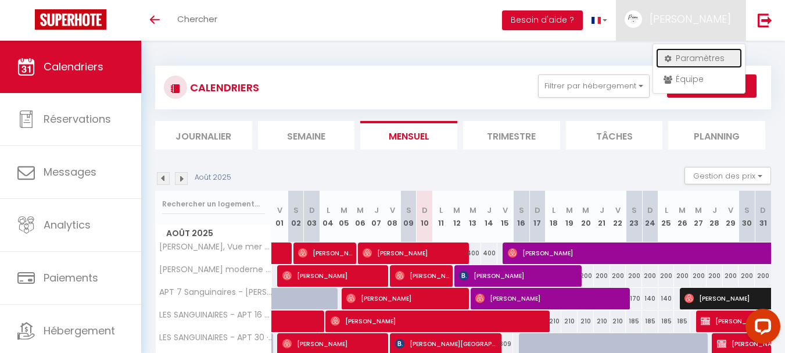
click at [707, 55] on link "Paramètres" at bounding box center [699, 58] width 86 height 20
select select "fr"
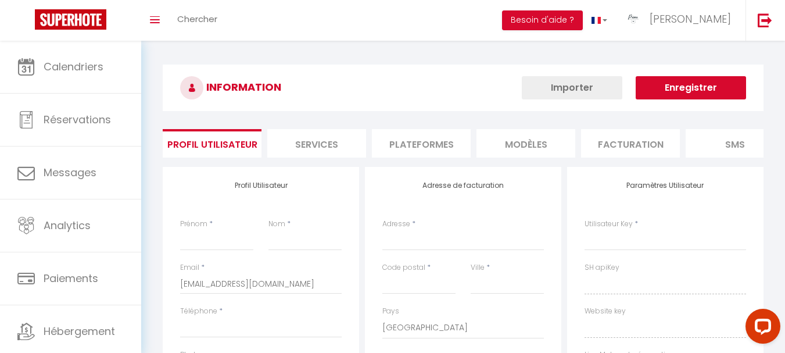
type input "[PERSON_NAME]"
type input "PRIMO CONCIERGERIE AJACCIO"
type input "[PHONE_NUMBER]"
type input "51 Santa Frauletto"
type input "Figari"
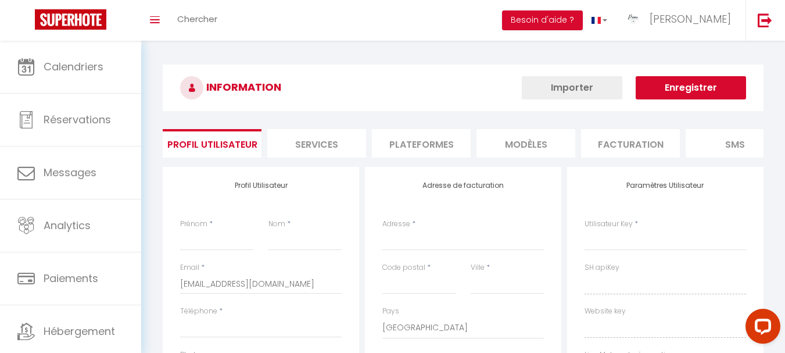
type input "20114"
select select "28"
type input "tiuTfCjkGEHeDseuI1EkA11Rw"
type input "i7QiAq4f0Om2AyVPp87yE7yCy"
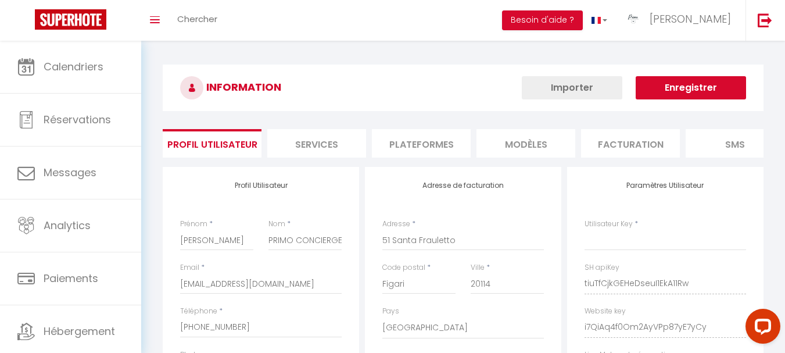
select select "fr"
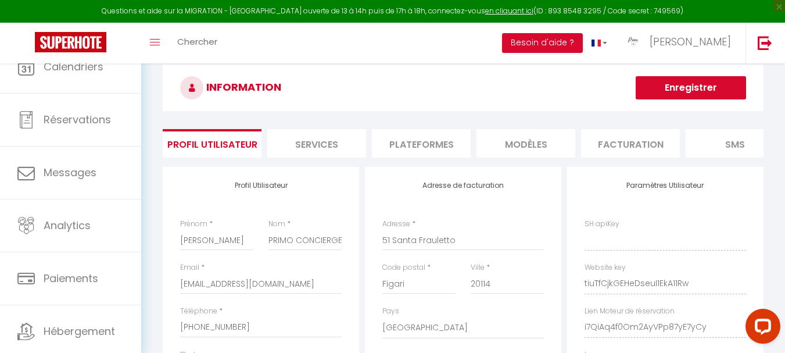
type input "tiuTfCjkGEHeDseuI1EkA11Rw"
type input "i7QiAq4f0Om2AyVPp87yE7yCy"
type input "[URL][DOMAIN_NAME]"
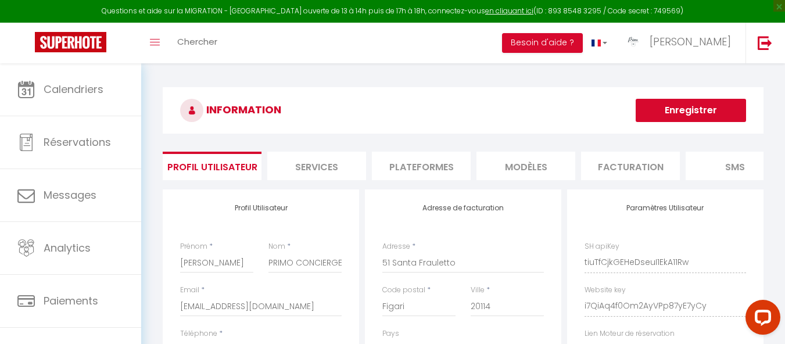
click at [436, 174] on li "Plateformes" at bounding box center [421, 166] width 99 height 28
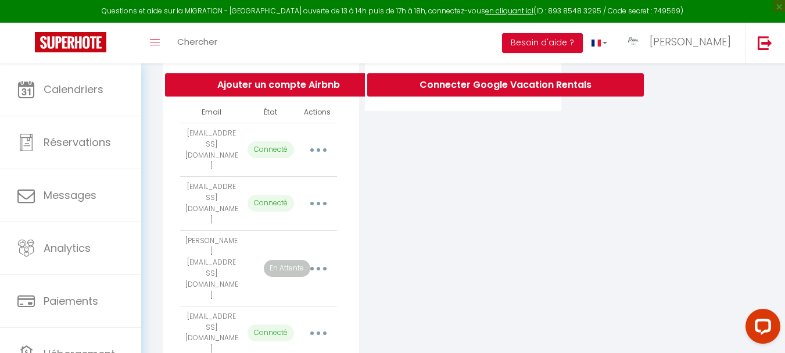
scroll to position [306, 0]
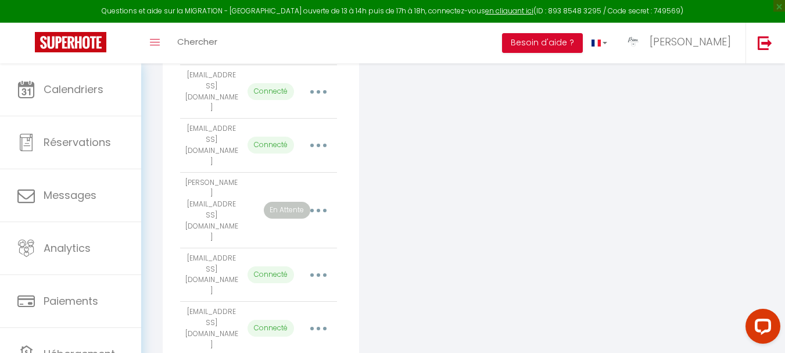
click at [153, 189] on div "INFORMATION Enregistrer Profil Utilisateur Services Plateformes MODÈLES Factura…" at bounding box center [463, 240] width 644 height 966
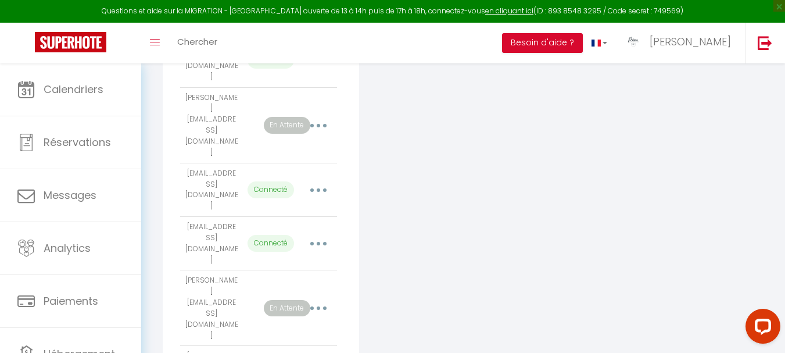
scroll to position [364, 0]
